Goal: Navigation & Orientation: Find specific page/section

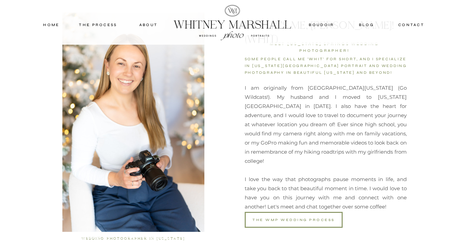
scroll to position [605, 0]
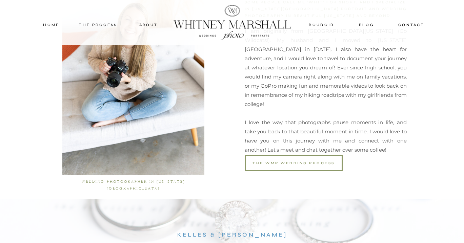
click at [274, 167] on div at bounding box center [293, 163] width 98 height 16
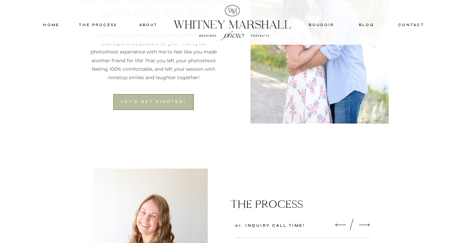
scroll to position [583, 0]
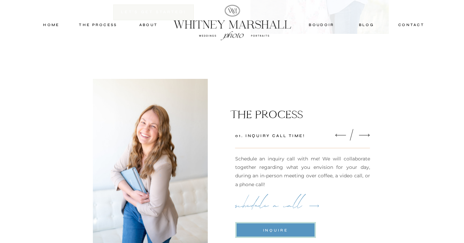
click at [366, 132] on icon at bounding box center [364, 135] width 14 height 14
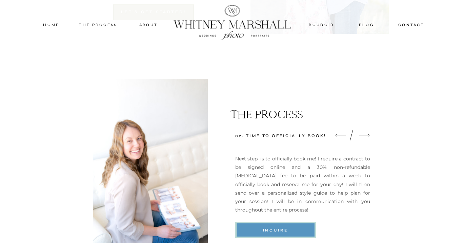
click at [366, 132] on icon at bounding box center [364, 135] width 14 height 14
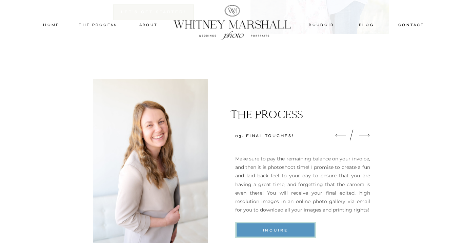
click at [366, 132] on icon at bounding box center [364, 135] width 14 height 14
